Goal: Find specific page/section: Find specific page/section

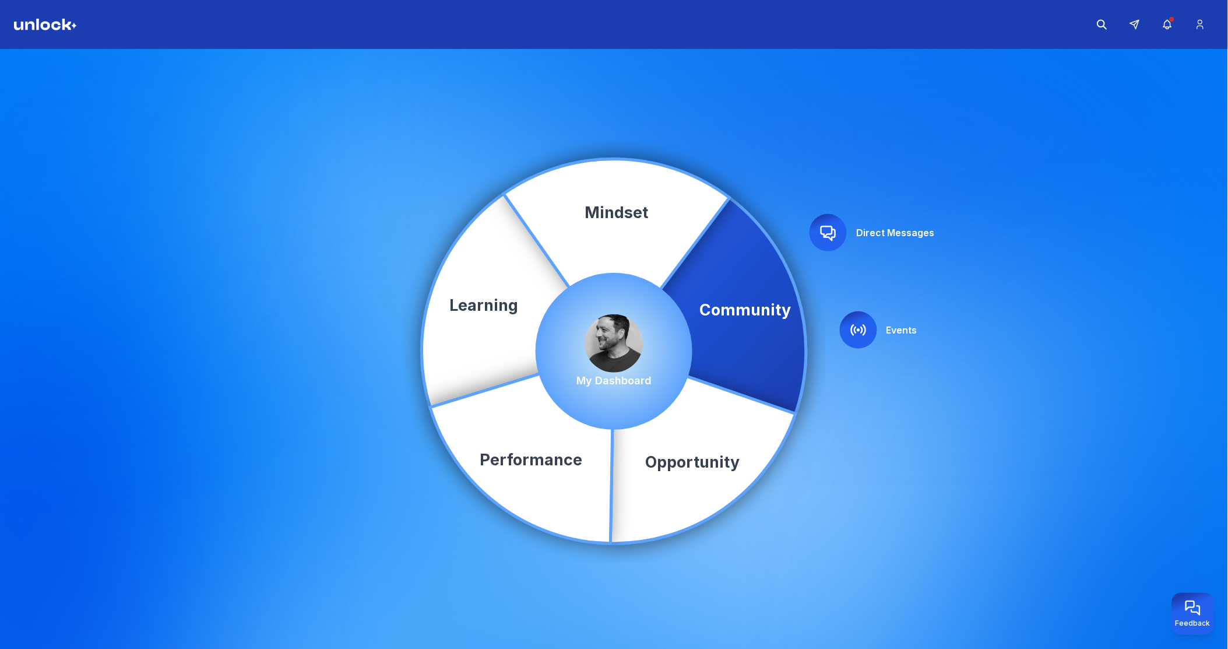
click at [619, 334] on img at bounding box center [614, 343] width 58 height 58
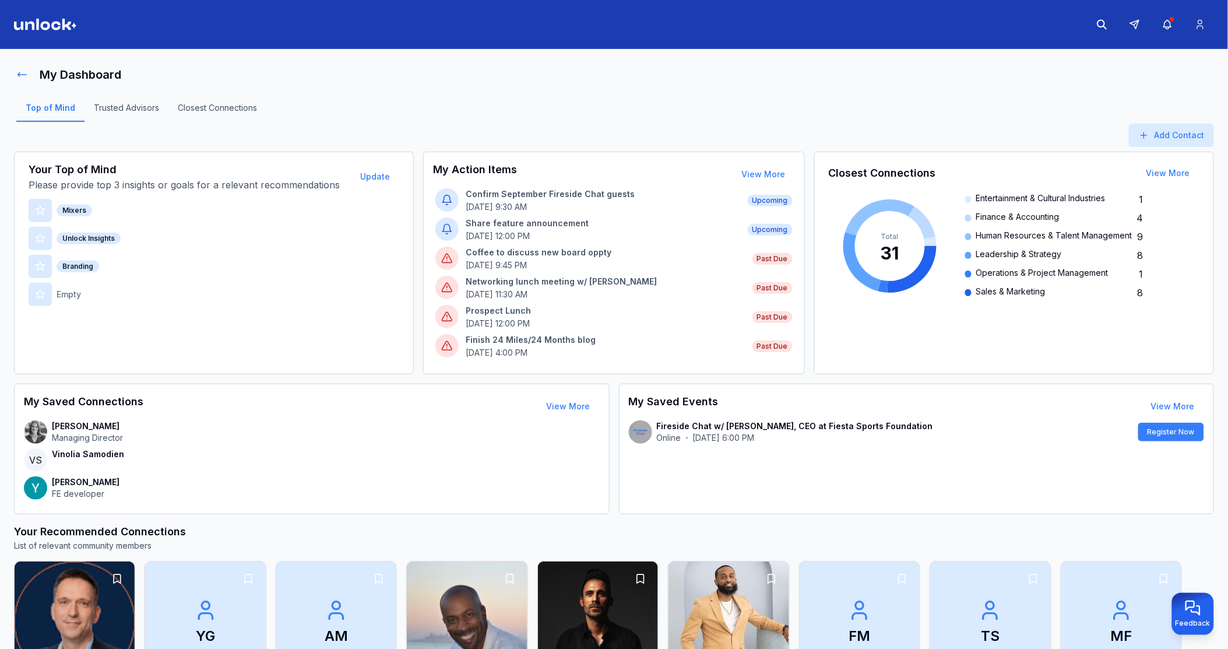
click at [25, 77] on icon at bounding box center [22, 75] width 12 height 12
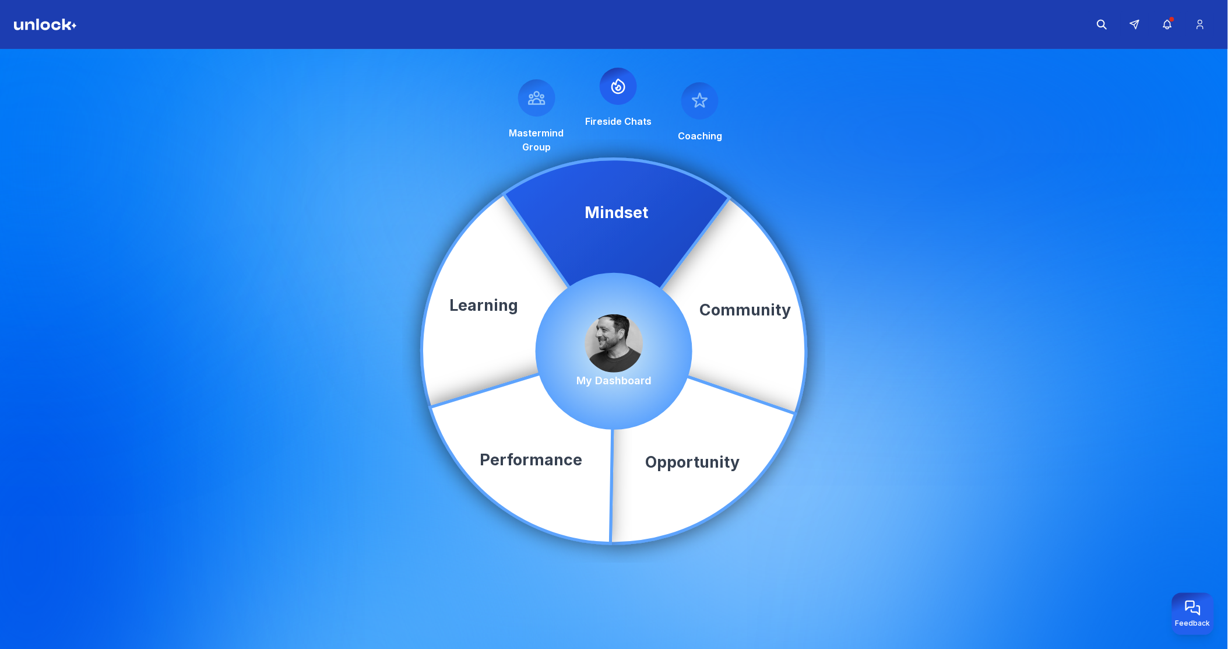
click at [625, 341] on img at bounding box center [614, 343] width 58 height 58
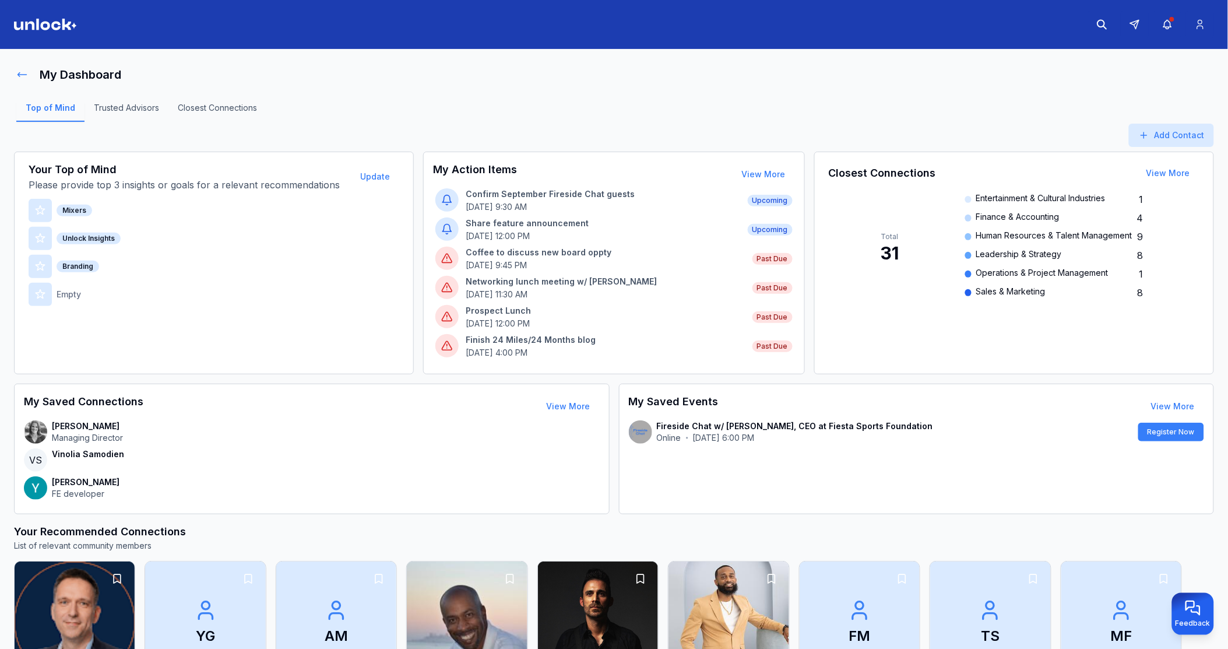
click at [18, 76] on icon at bounding box center [22, 75] width 12 height 12
